Goal: Register for event/course

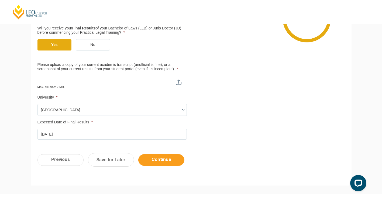
click at [168, 157] on input "Continue" at bounding box center [161, 160] width 46 height 12
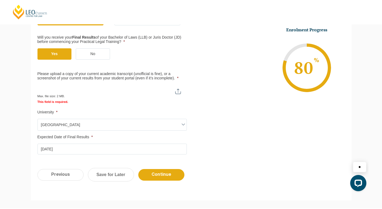
scroll to position [157, 0]
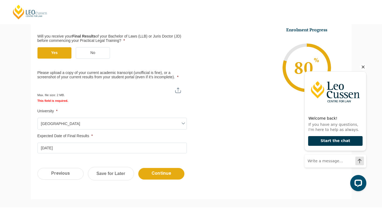
click at [333, 141] on button "Start the chat" at bounding box center [335, 141] width 54 height 10
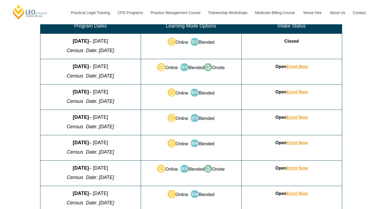
click at [252, 145] on td "Open Enrol Now" at bounding box center [291, 147] width 101 height 25
